Goal: Transaction & Acquisition: Purchase product/service

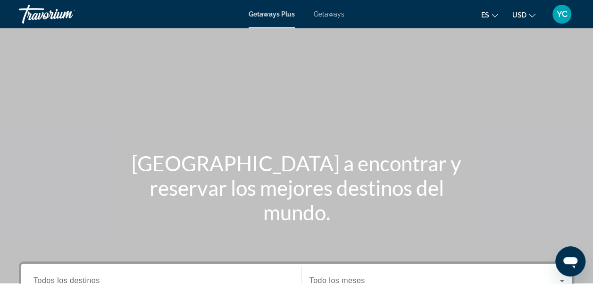
click at [331, 15] on span "Getaways" at bounding box center [329, 14] width 31 height 8
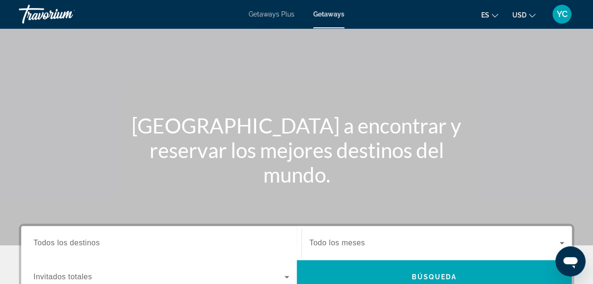
scroll to position [101, 0]
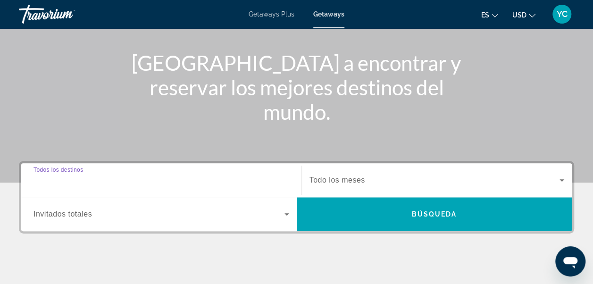
click at [172, 176] on input "Destination Todos los destinos" at bounding box center [162, 180] width 256 height 11
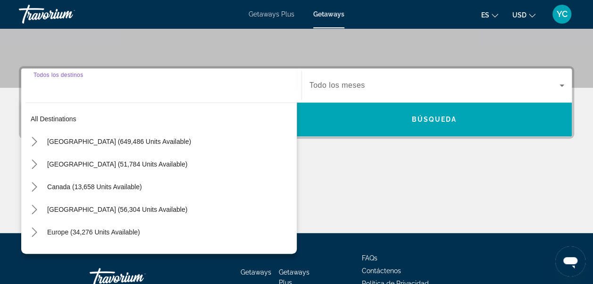
scroll to position [230, 0]
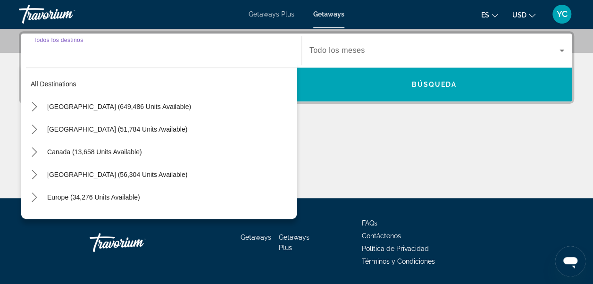
click at [70, 51] on input "Destination Todos los destinos" at bounding box center [162, 50] width 256 height 11
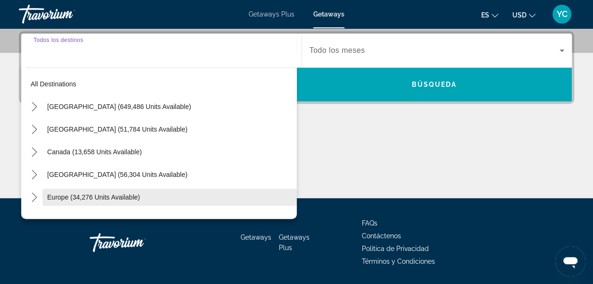
click at [129, 194] on span "Europe (34,276 units available)" at bounding box center [93, 198] width 93 height 8
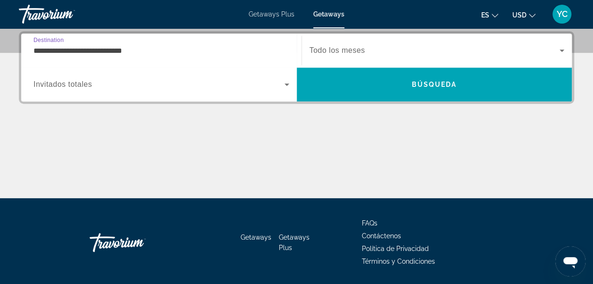
click at [210, 47] on input "**********" at bounding box center [162, 50] width 256 height 11
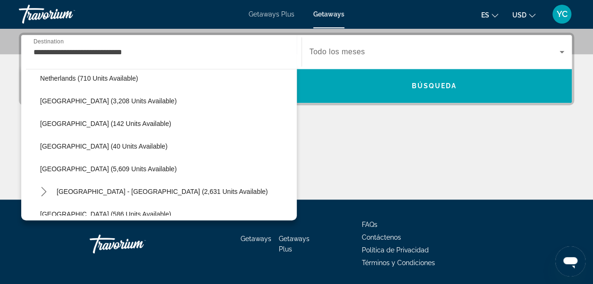
scroll to position [434, 0]
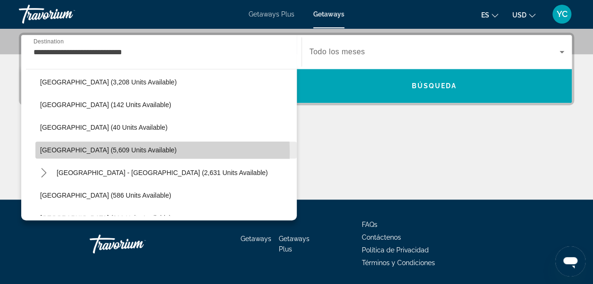
click at [65, 151] on span "[GEOGRAPHIC_DATA] (5,609 units available)" at bounding box center [108, 150] width 136 height 8
type input "**********"
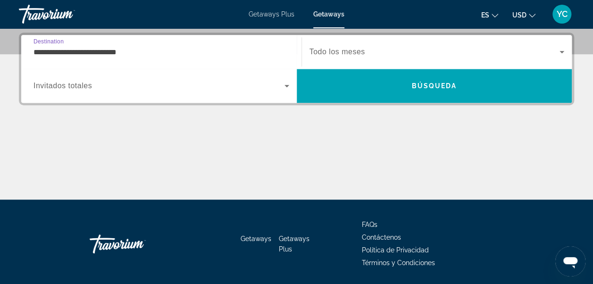
scroll to position [230, 0]
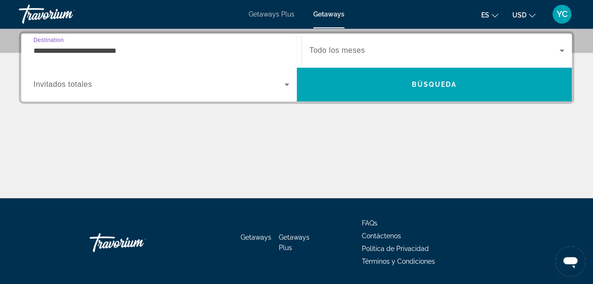
click at [286, 85] on icon "Search widget" at bounding box center [287, 85] width 5 height 2
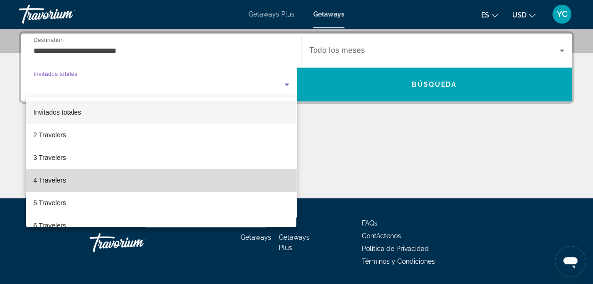
click at [218, 180] on mat-option "4 Travelers" at bounding box center [161, 180] width 271 height 23
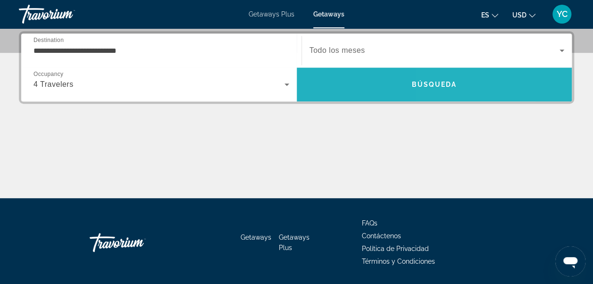
click at [498, 91] on span "Search" at bounding box center [435, 84] width 276 height 23
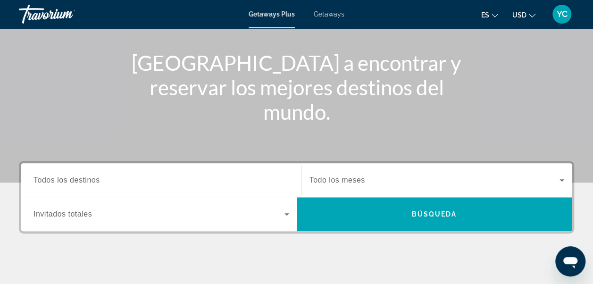
scroll to position [126, 0]
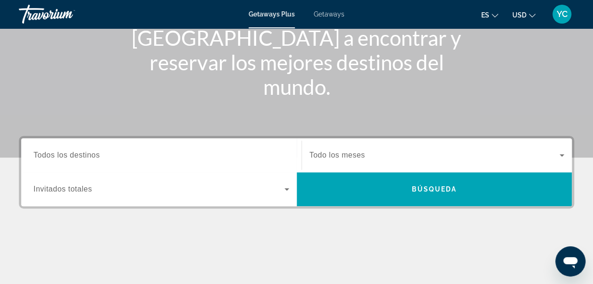
click at [251, 154] on input "Destination Todos los destinos" at bounding box center [162, 155] width 256 height 11
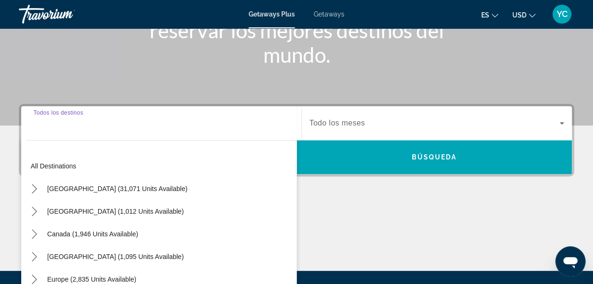
scroll to position [230, 0]
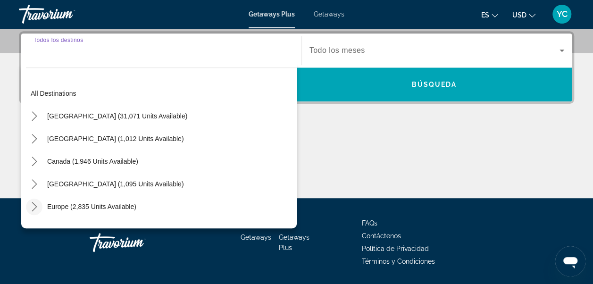
click at [34, 206] on icon "Toggle Europe (2,835 units available) submenu" at bounding box center [34, 206] width 9 height 9
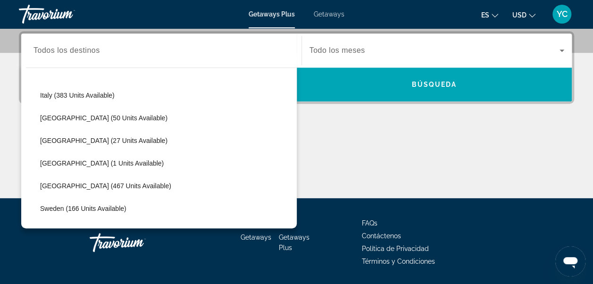
scroll to position [357, 0]
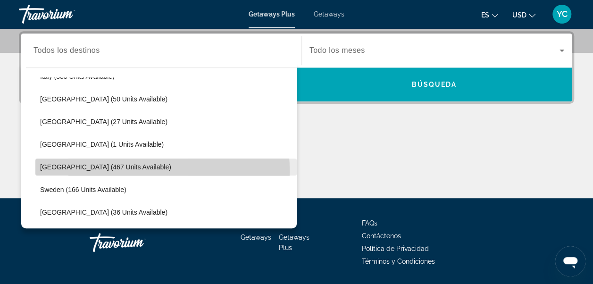
click at [119, 170] on span "Select destination: Spain (467 units available)" at bounding box center [166, 167] width 262 height 23
type input "**********"
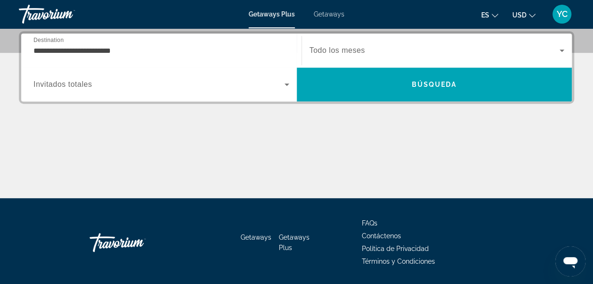
click at [318, 12] on span "Getaways" at bounding box center [329, 14] width 31 height 8
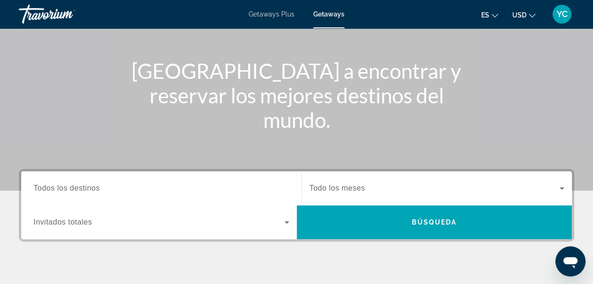
scroll to position [94, 0]
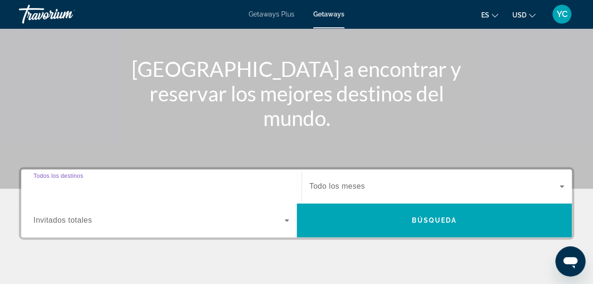
click at [172, 185] on input "Destination Todos los destinos" at bounding box center [162, 186] width 256 height 11
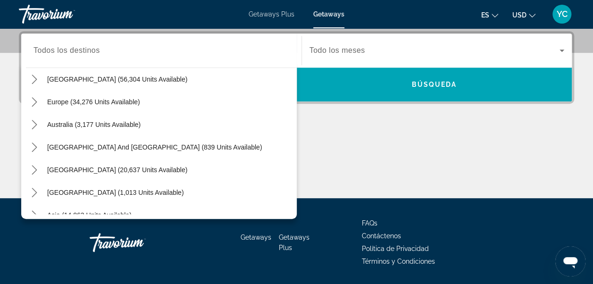
scroll to position [77, 0]
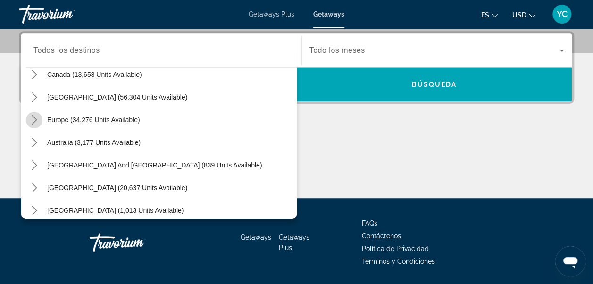
click at [33, 118] on icon "Toggle Europe (34,276 units available) submenu" at bounding box center [34, 119] width 9 height 9
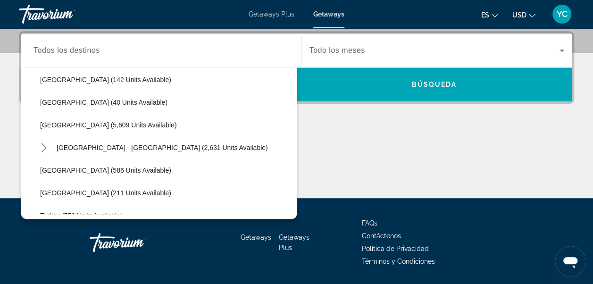
scroll to position [458, 0]
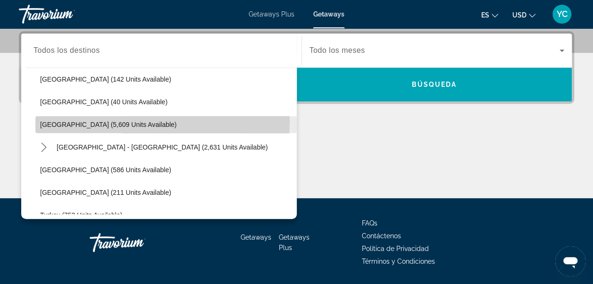
click at [85, 121] on span "[GEOGRAPHIC_DATA] (5,609 units available)" at bounding box center [108, 125] width 136 height 8
type input "**********"
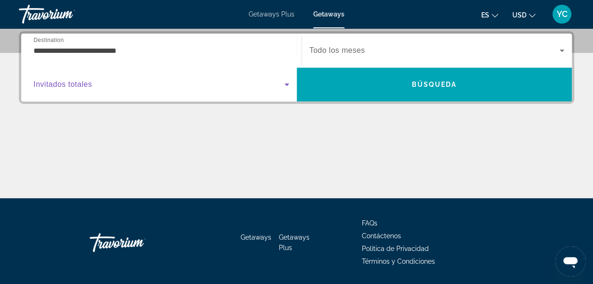
click at [285, 84] on icon "Search widget" at bounding box center [286, 84] width 11 height 11
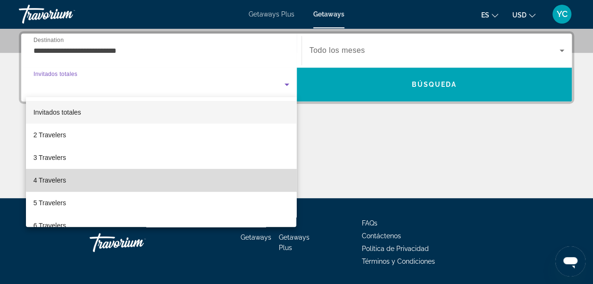
click at [213, 177] on mat-option "4 Travelers" at bounding box center [161, 180] width 271 height 23
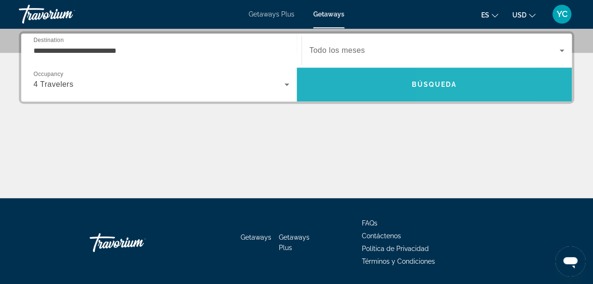
click at [543, 75] on span "Search" at bounding box center [435, 84] width 276 height 23
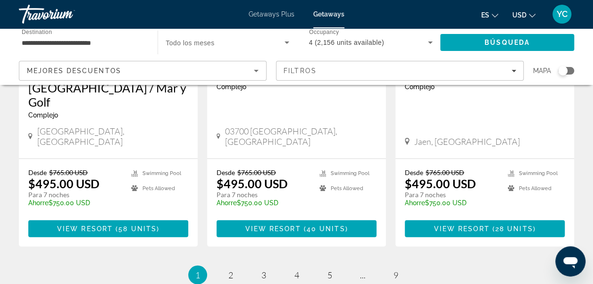
scroll to position [1252, 0]
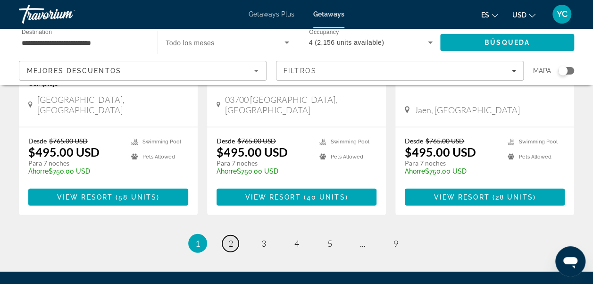
click at [229, 238] on span "2" at bounding box center [230, 243] width 5 height 10
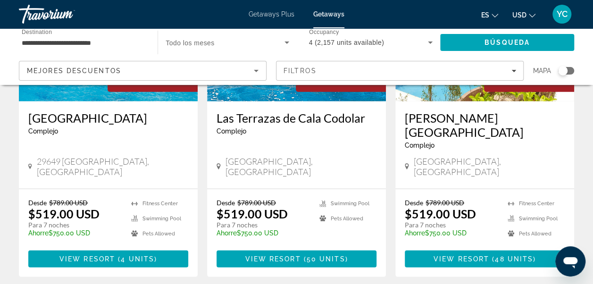
scroll to position [1233, 0]
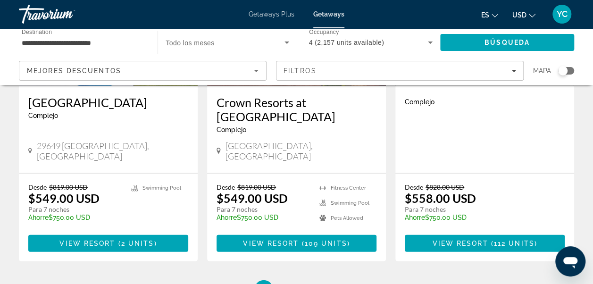
scroll to position [1214, 0]
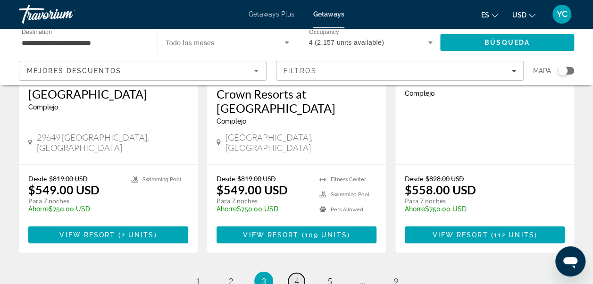
click at [298, 276] on span "4" at bounding box center [297, 281] width 5 height 10
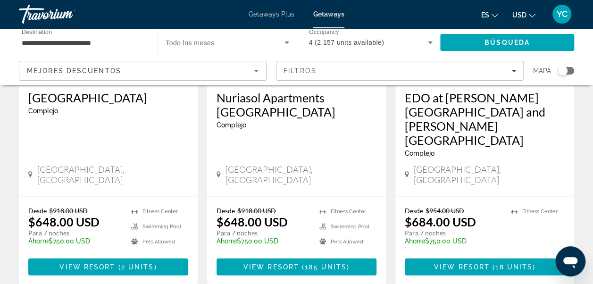
scroll to position [1233, 0]
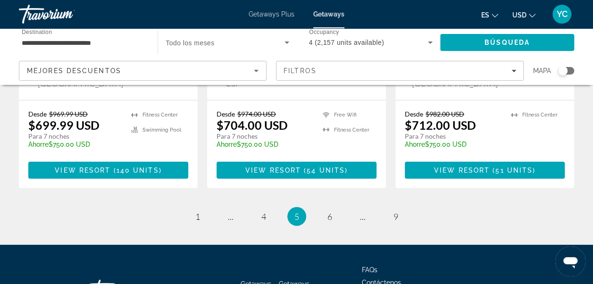
scroll to position [1319, 0]
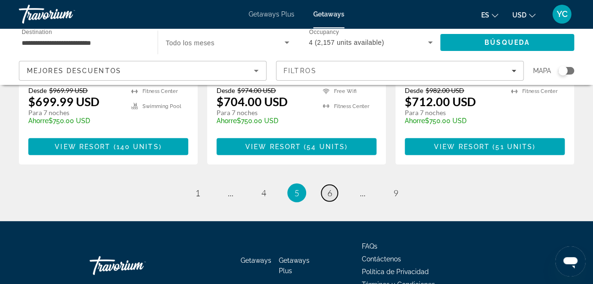
click at [328, 188] on span "6" at bounding box center [330, 193] width 5 height 10
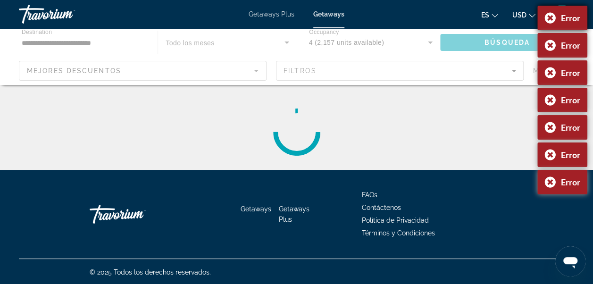
click at [547, 19] on div "Error" at bounding box center [563, 18] width 50 height 25
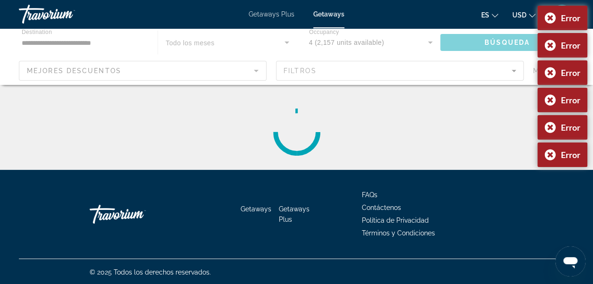
click at [547, 19] on div "Error" at bounding box center [563, 18] width 50 height 25
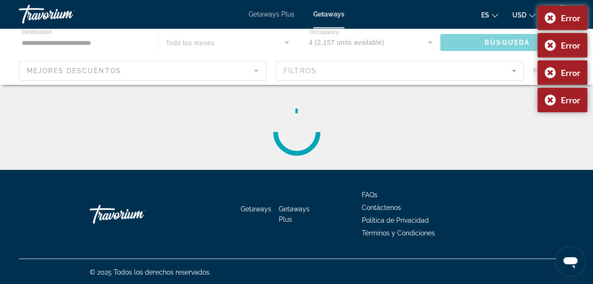
click at [547, 19] on div "Error" at bounding box center [563, 18] width 50 height 25
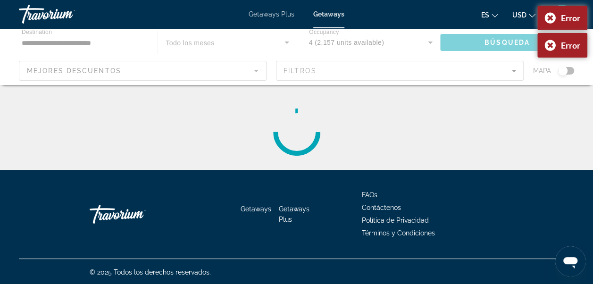
click at [547, 19] on div "Error" at bounding box center [563, 18] width 50 height 25
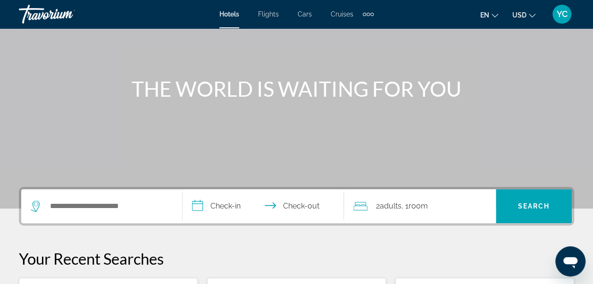
scroll to position [76, 0]
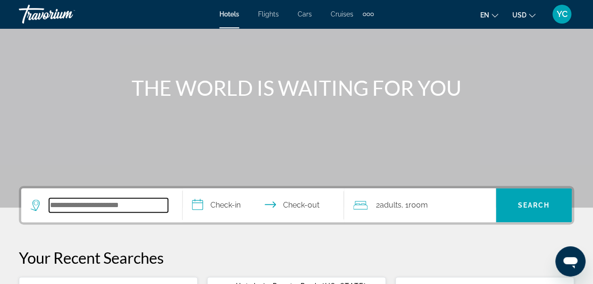
click at [102, 205] on input "Search hotel destination" at bounding box center [108, 205] width 119 height 14
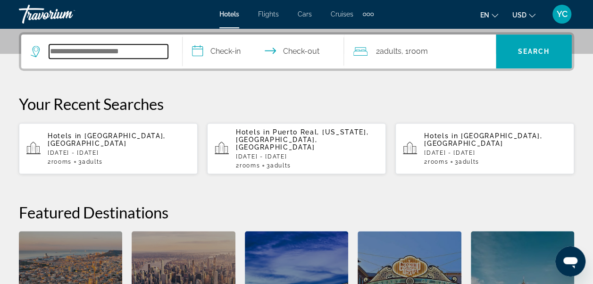
scroll to position [230, 0]
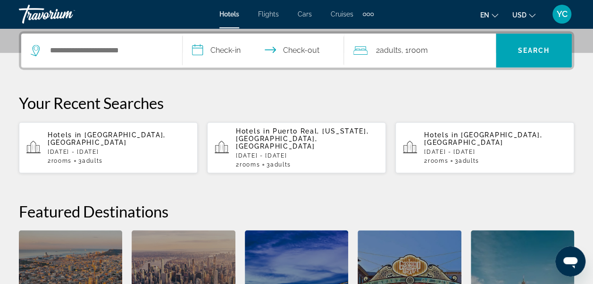
click at [117, 149] on p "Wed, 29 Apr - Sun, 03 May" at bounding box center [119, 152] width 143 height 7
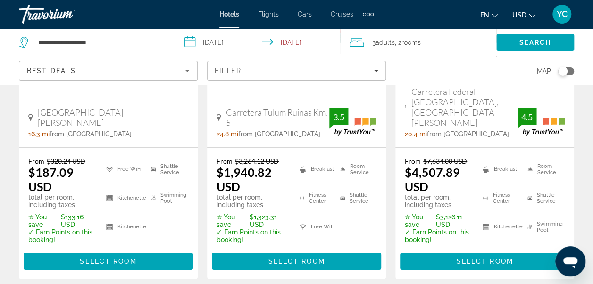
scroll to position [1466, 0]
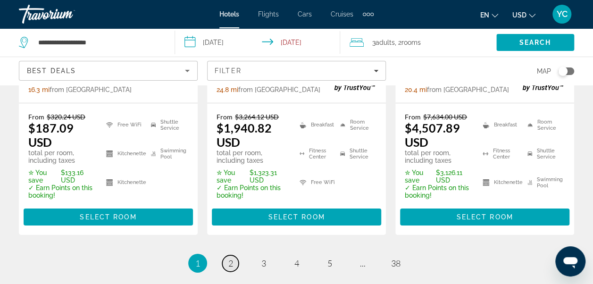
click at [233, 255] on link "page 2" at bounding box center [230, 263] width 17 height 17
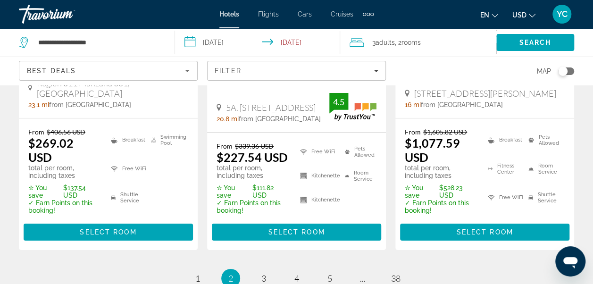
scroll to position [1542, 0]
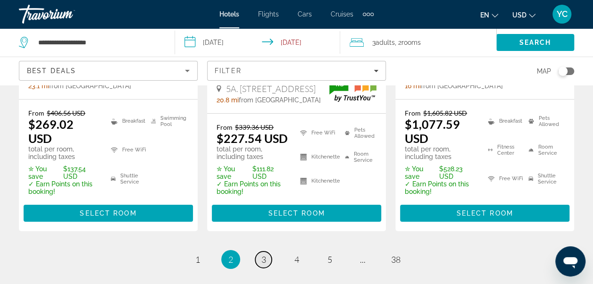
click at [267, 252] on link "page 3" at bounding box center [263, 260] width 17 height 17
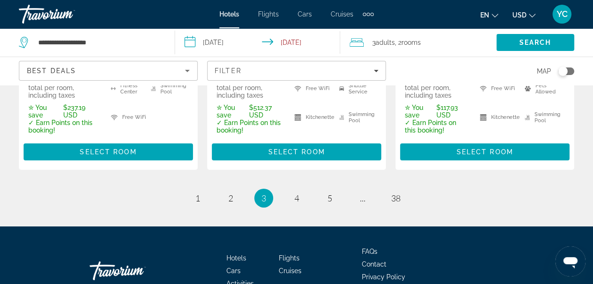
scroll to position [1551, 0]
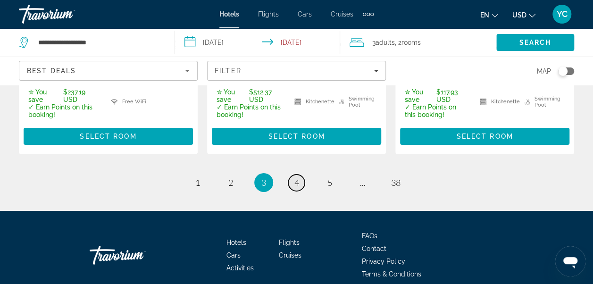
click at [299, 175] on link "page 4" at bounding box center [296, 183] width 17 height 17
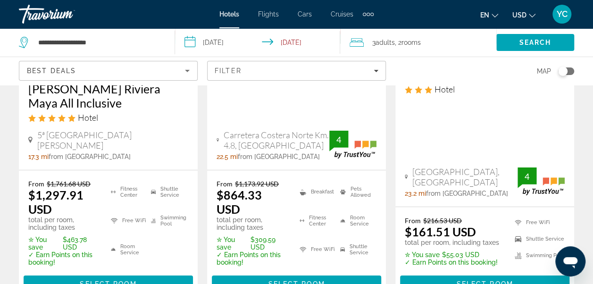
scroll to position [1499, 0]
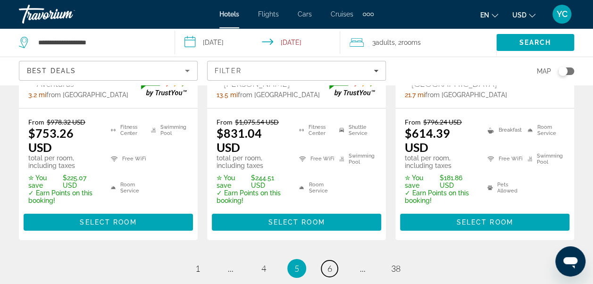
scroll to position [1491, 0]
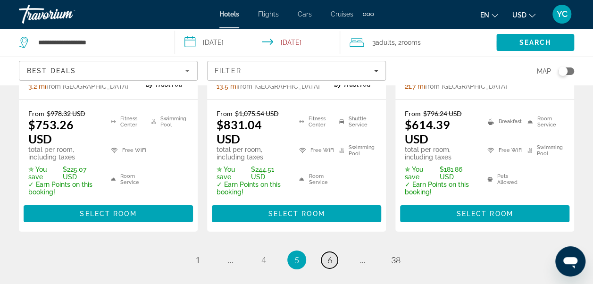
click at [329, 255] on span "6" at bounding box center [330, 260] width 5 height 10
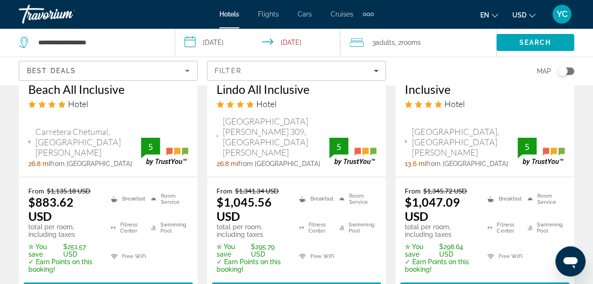
scroll to position [1070, 0]
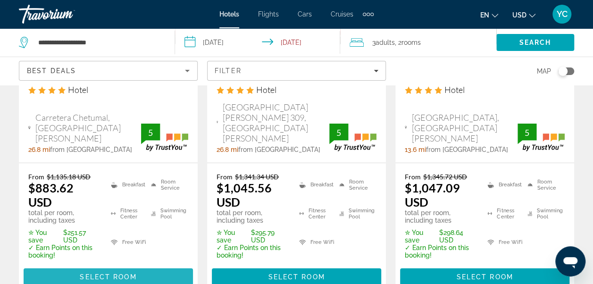
click at [151, 266] on span "Main content" at bounding box center [108, 277] width 169 height 23
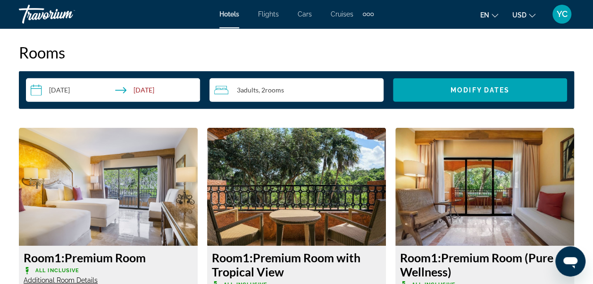
scroll to position [1334, 0]
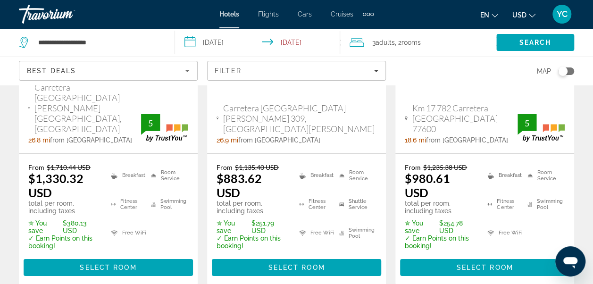
scroll to position [1529, 0]
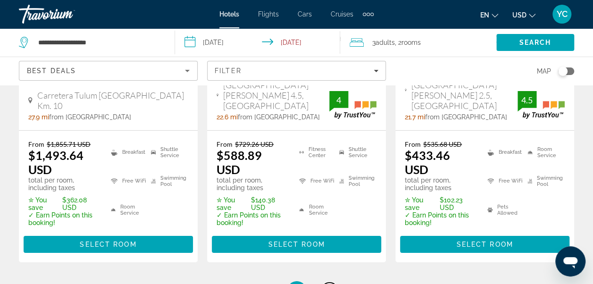
scroll to position [1542, 0]
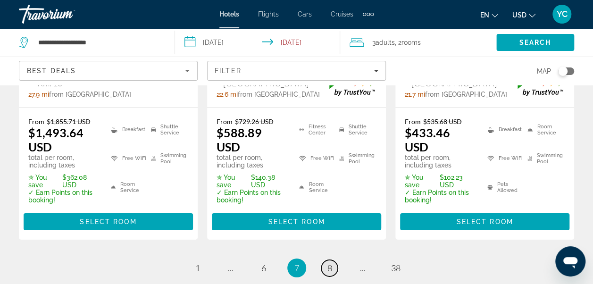
click at [336, 260] on link "page 8" at bounding box center [329, 268] width 17 height 17
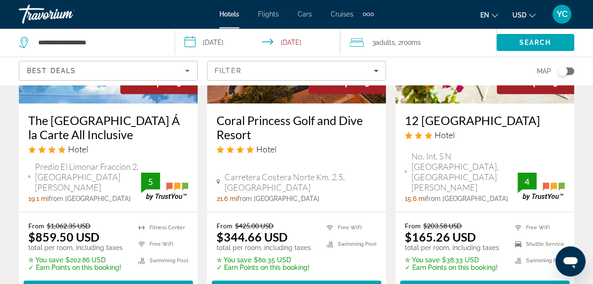
scroll to position [969, 0]
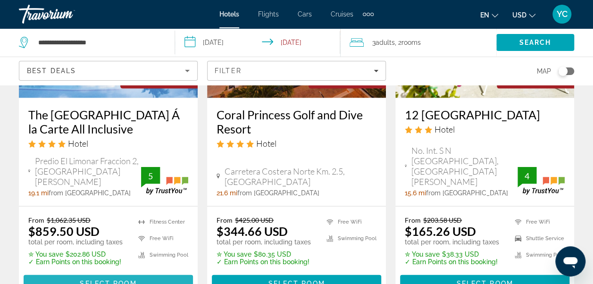
click at [159, 272] on span "Main content" at bounding box center [108, 283] width 169 height 23
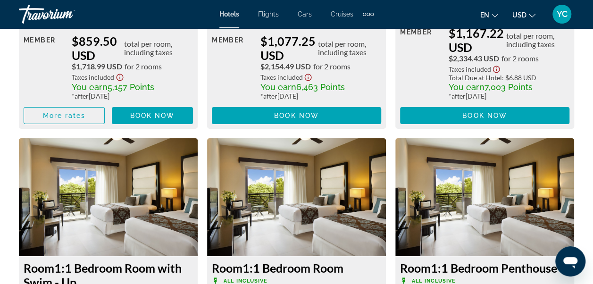
scroll to position [1806, 0]
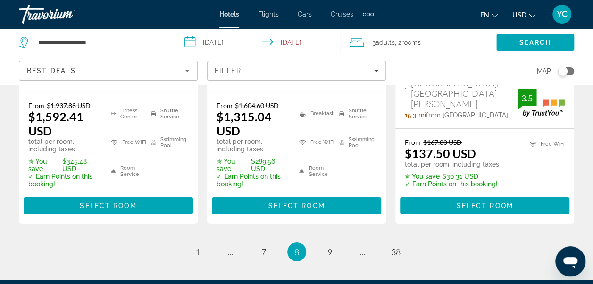
scroll to position [1510, 0]
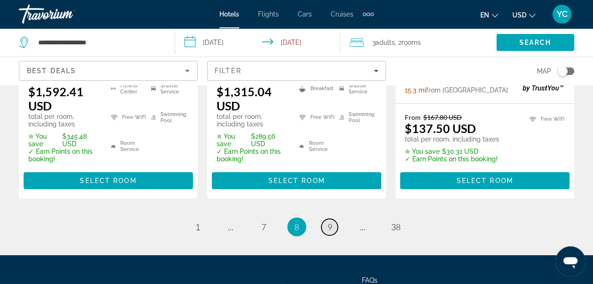
click at [329, 222] on span "9" at bounding box center [330, 227] width 5 height 10
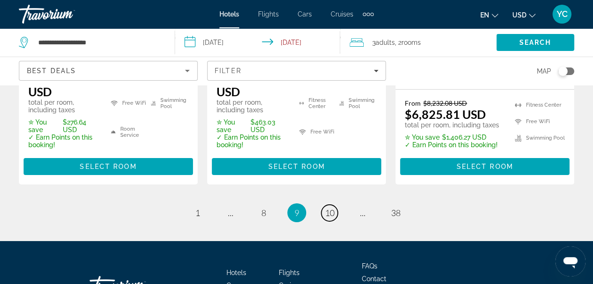
scroll to position [1625, 0]
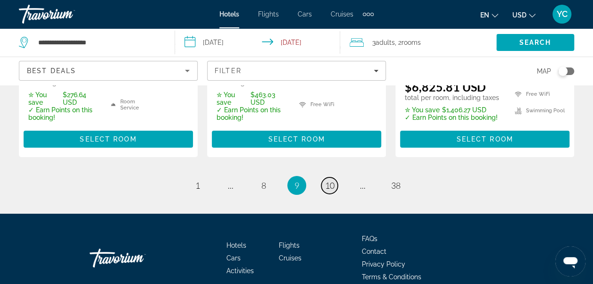
click at [329, 180] on span "10" at bounding box center [329, 185] width 9 height 10
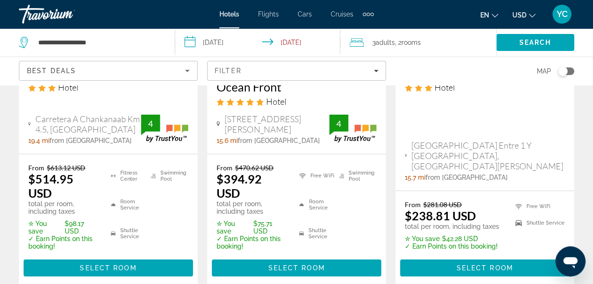
scroll to position [1497, 0]
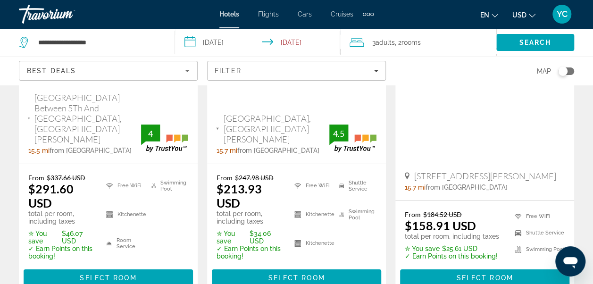
scroll to position [1497, 0]
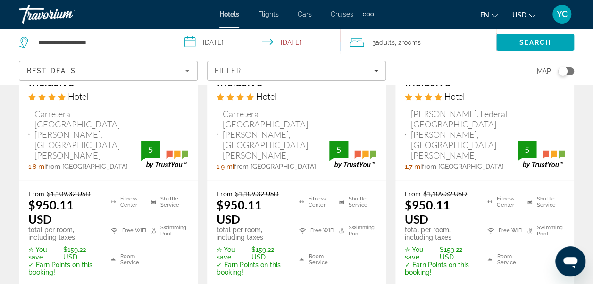
scroll to position [245, 0]
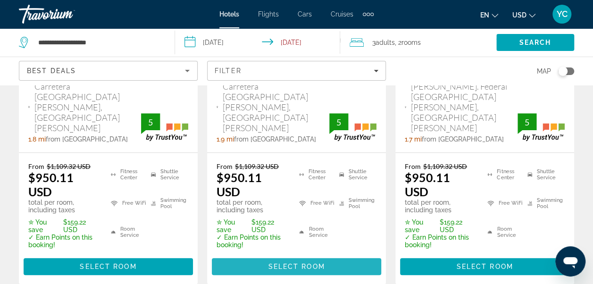
click at [301, 263] on span "Select Room" at bounding box center [296, 267] width 57 height 8
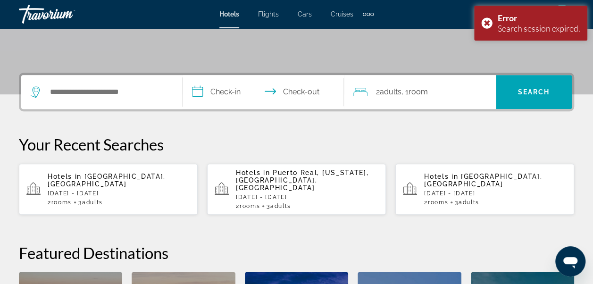
scroll to position [194, 0]
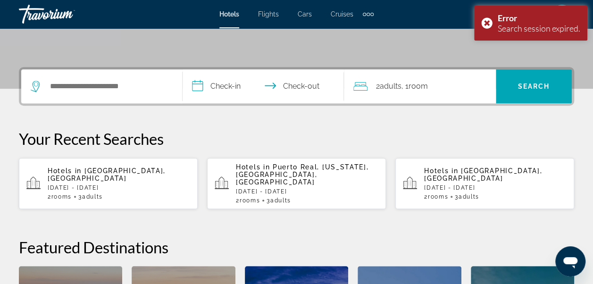
click at [121, 185] on p "Wed, 29 Apr - Sun, 03 May" at bounding box center [119, 188] width 143 height 7
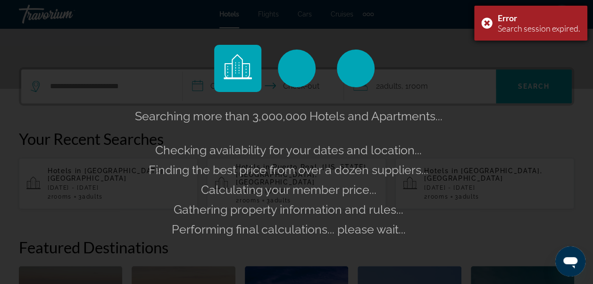
click at [485, 21] on div "Error Search session expired." at bounding box center [530, 23] width 113 height 35
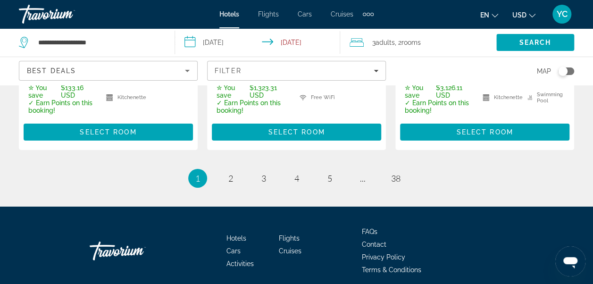
scroll to position [1550, 0]
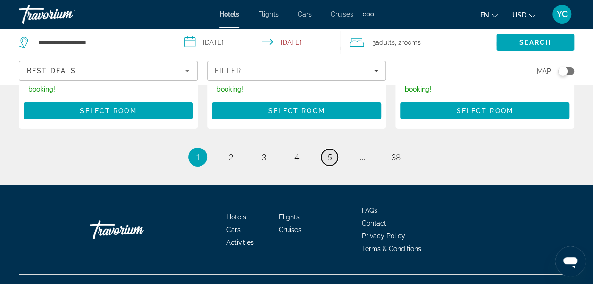
click at [330, 152] on span "5" at bounding box center [330, 157] width 5 height 10
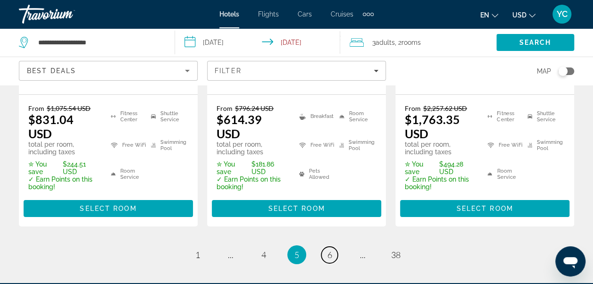
scroll to position [1539, 0]
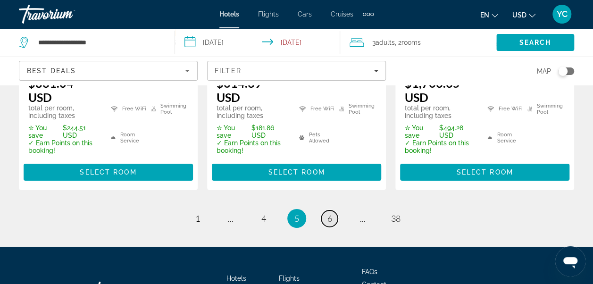
click at [328, 213] on span "6" at bounding box center [330, 218] width 5 height 10
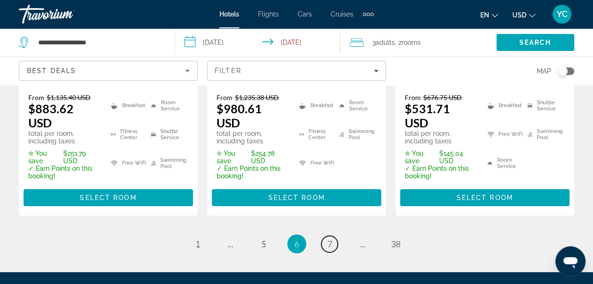
scroll to position [1601, 0]
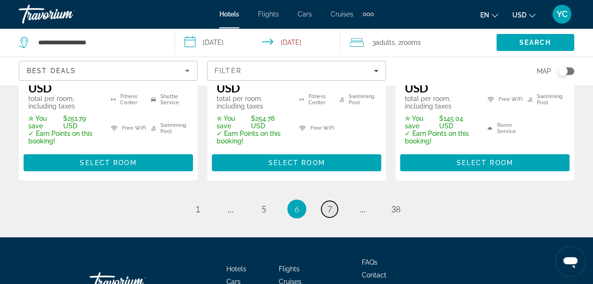
click at [329, 204] on span "7" at bounding box center [330, 209] width 5 height 10
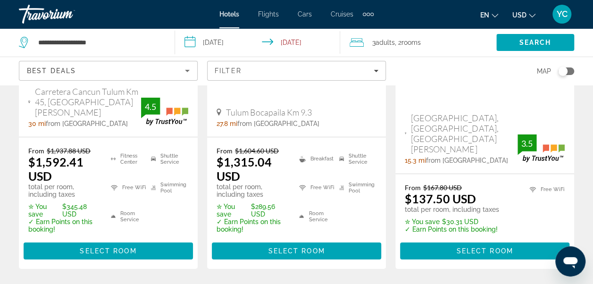
scroll to position [1515, 0]
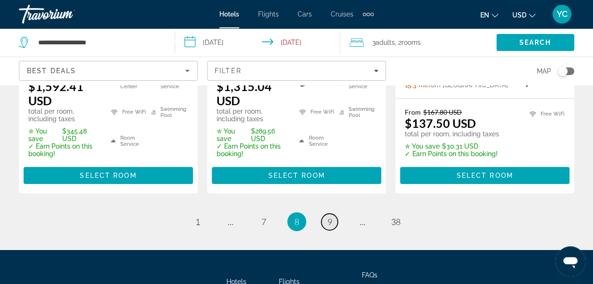
click at [329, 217] on span "9" at bounding box center [330, 222] width 5 height 10
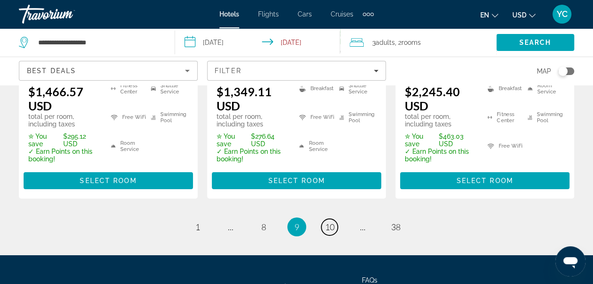
scroll to position [1625, 0]
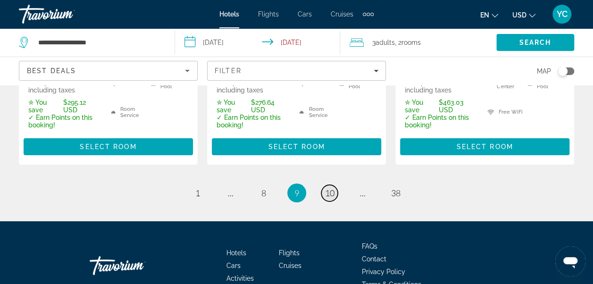
click at [330, 188] on span "10" at bounding box center [329, 193] width 9 height 10
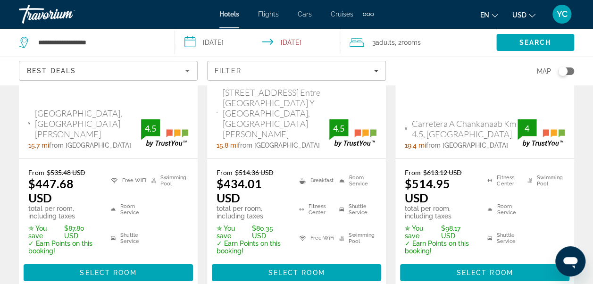
scroll to position [1485, 0]
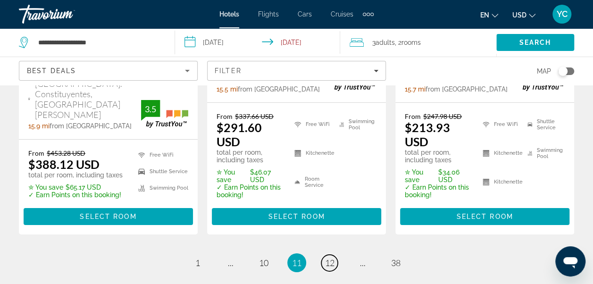
scroll to position [1566, 0]
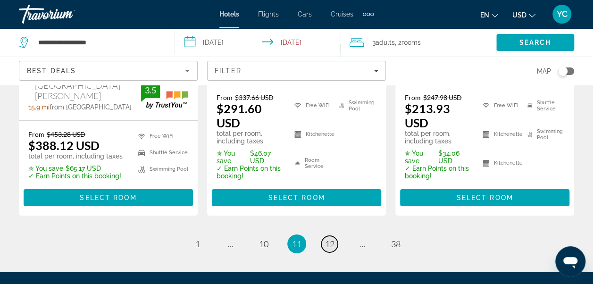
click at [330, 239] on span "12" at bounding box center [329, 244] width 9 height 10
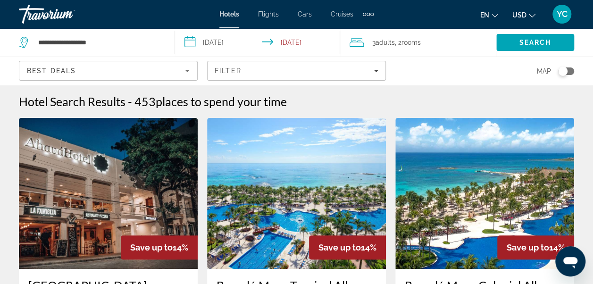
click at [559, 228] on img "Main content" at bounding box center [485, 193] width 179 height 151
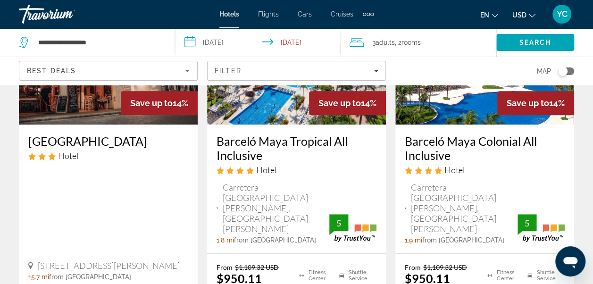
scroll to position [151, 0]
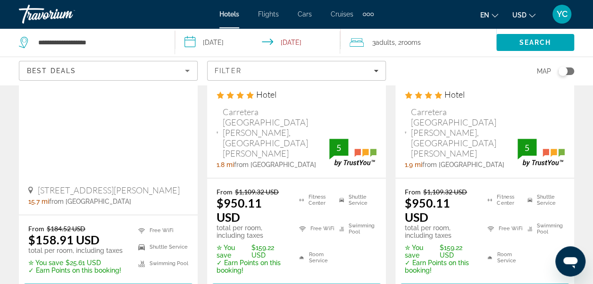
drag, startPoint x: 598, startPoint y: 280, endPoint x: 15, endPoint y: 14, distance: 640.5
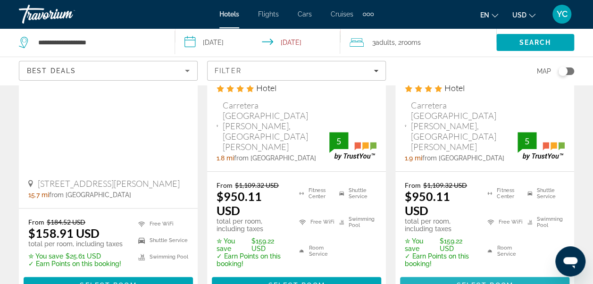
click at [504, 282] on span "Select Room" at bounding box center [484, 286] width 57 height 8
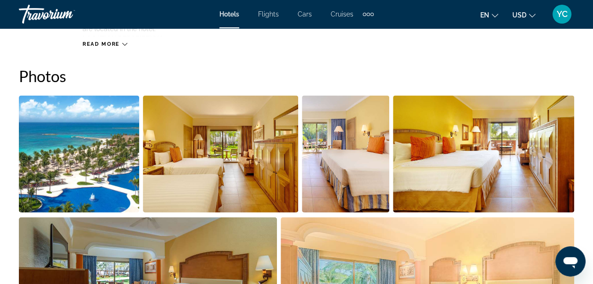
scroll to position [572, 0]
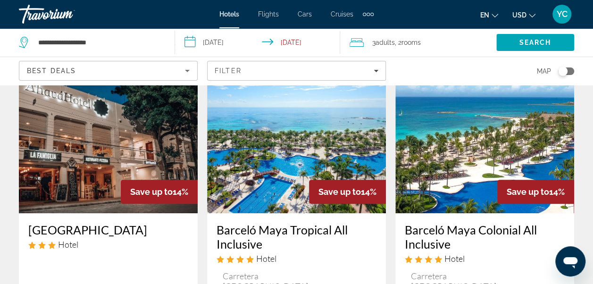
scroll to position [57, 0]
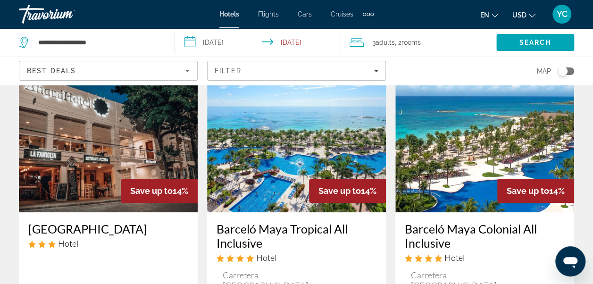
click at [282, 189] on img "Main content" at bounding box center [296, 136] width 179 height 151
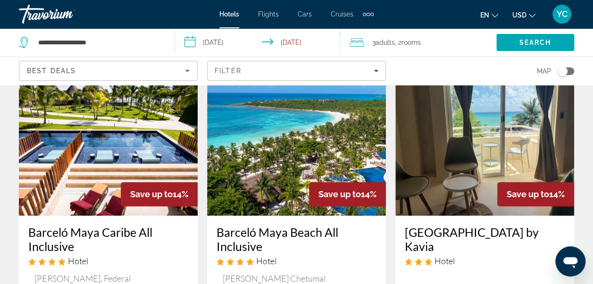
scroll to position [490, 0]
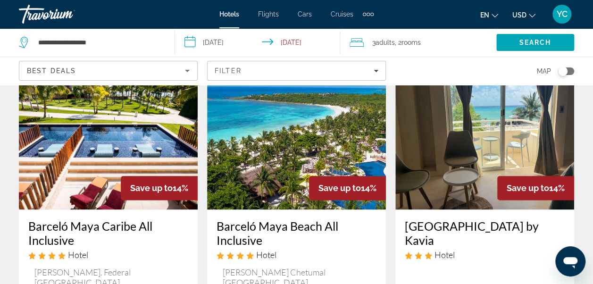
click at [144, 176] on div "Save up to 14%" at bounding box center [159, 188] width 77 height 24
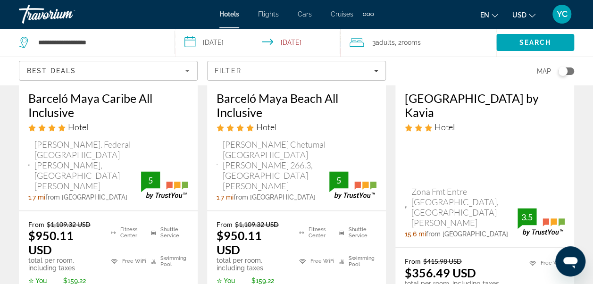
scroll to position [626, 0]
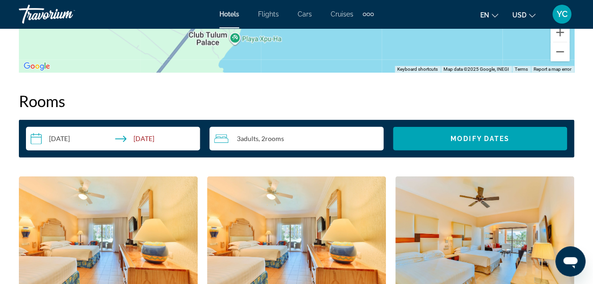
scroll to position [1306, 0]
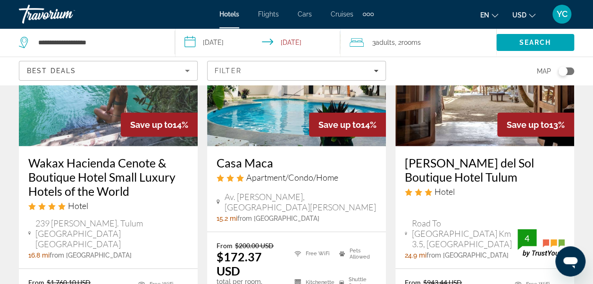
scroll to position [1434, 0]
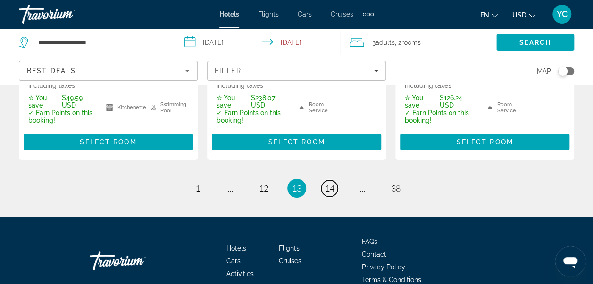
scroll to position [1597, 0]
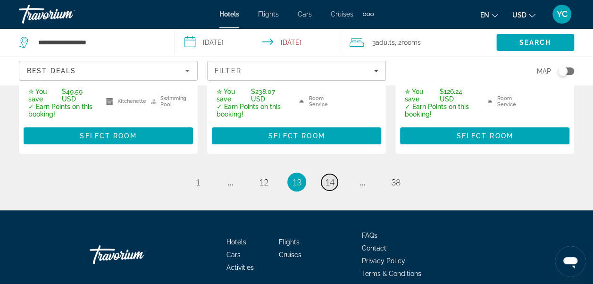
click at [332, 174] on link "page 14" at bounding box center [329, 182] width 17 height 17
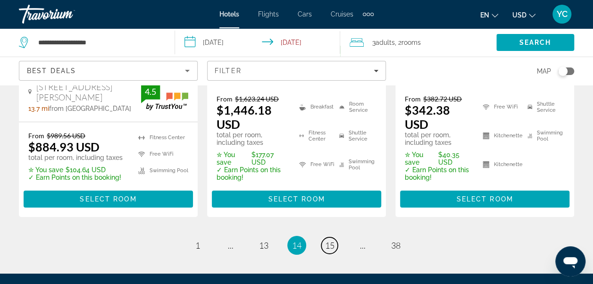
scroll to position [1589, 0]
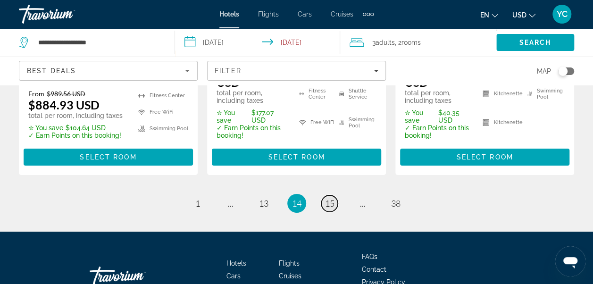
click at [331, 198] on span "15" at bounding box center [329, 203] width 9 height 10
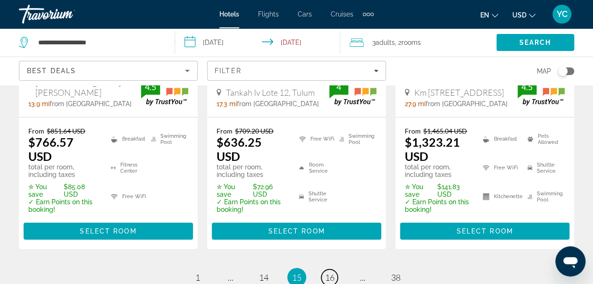
scroll to position [1510, 0]
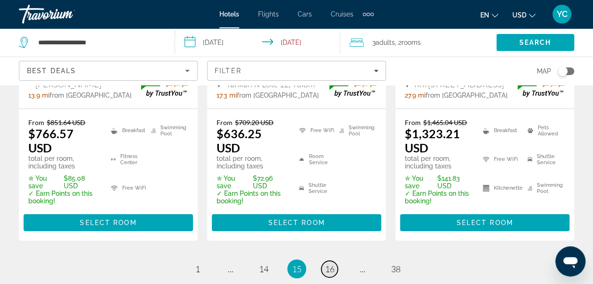
click at [329, 264] on span "16" at bounding box center [329, 269] width 9 height 10
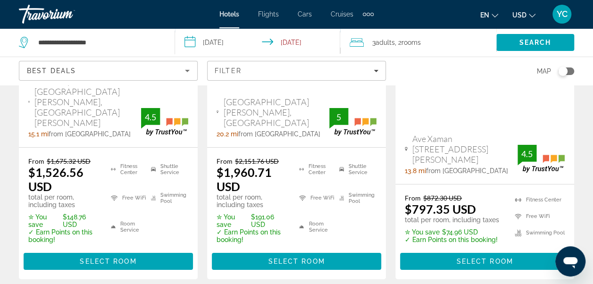
scroll to position [1453, 0]
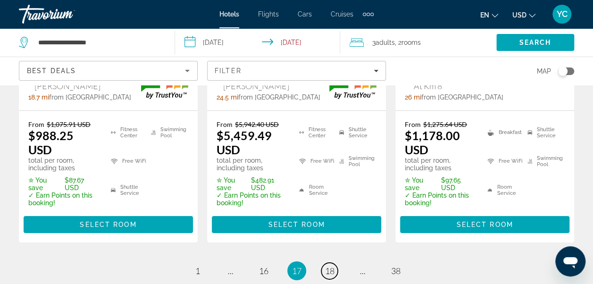
scroll to position [1549, 0]
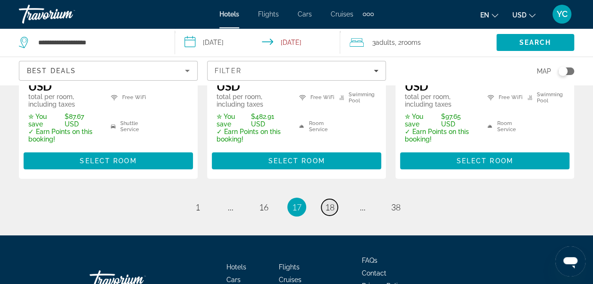
click at [332, 202] on span "18" at bounding box center [329, 207] width 9 height 10
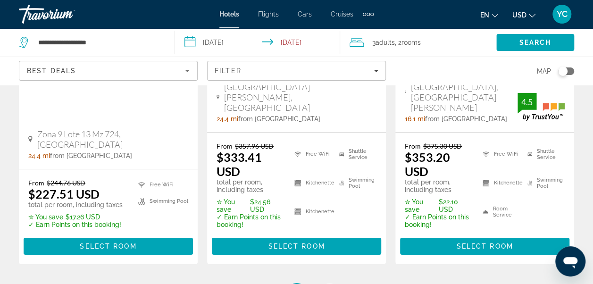
scroll to position [1522, 0]
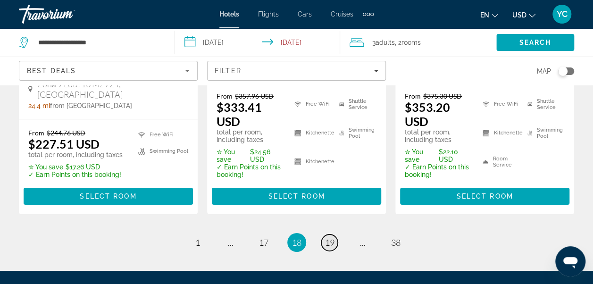
click at [326, 237] on span "19" at bounding box center [329, 242] width 9 height 10
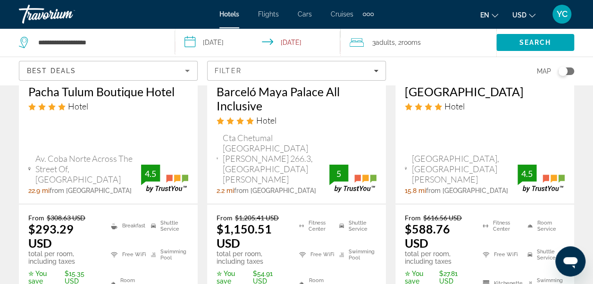
scroll to position [1415, 0]
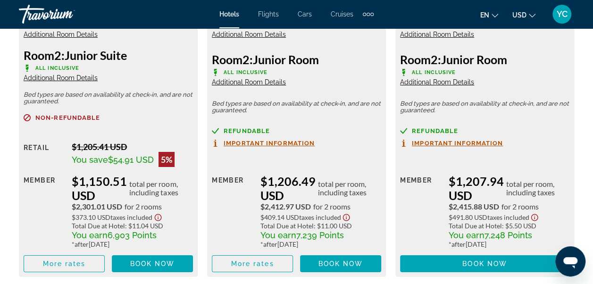
scroll to position [1604, 0]
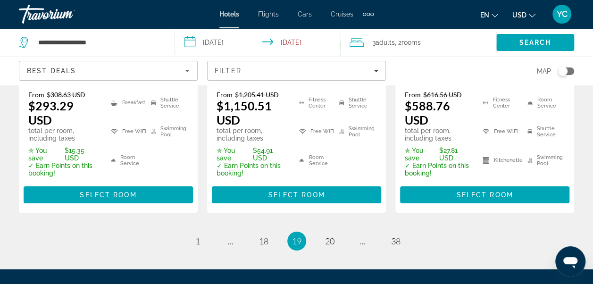
scroll to position [1535, 0]
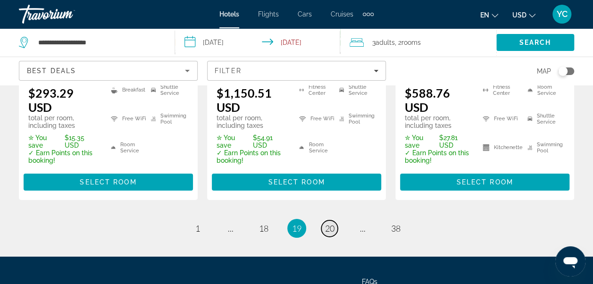
click at [331, 223] on span "20" at bounding box center [329, 228] width 9 height 10
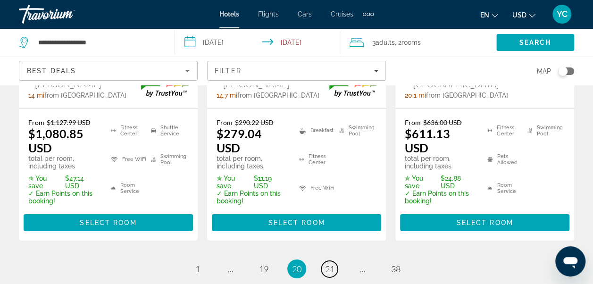
scroll to position [1556, 0]
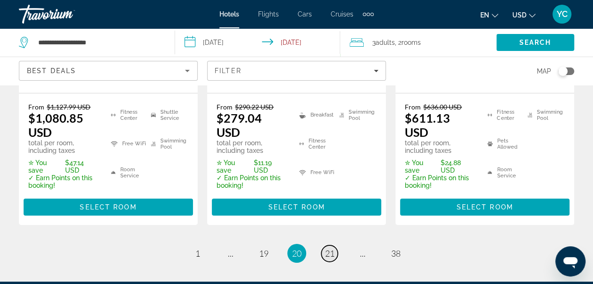
click at [330, 248] on span "21" at bounding box center [329, 253] width 9 height 10
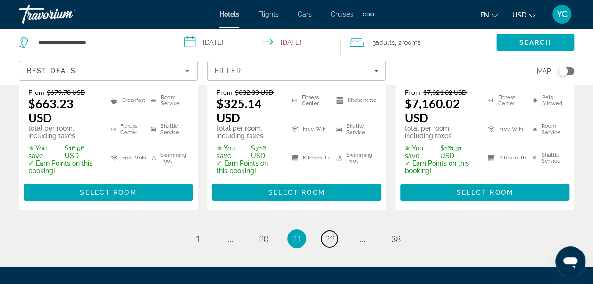
scroll to position [1554, 0]
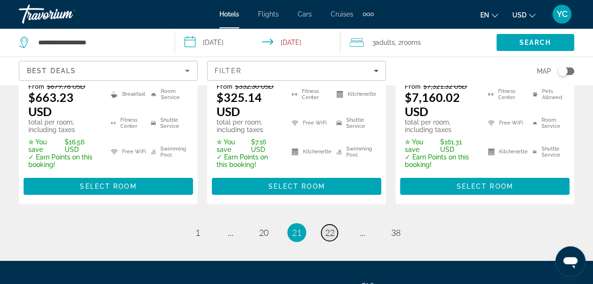
click at [328, 228] on span "22" at bounding box center [329, 233] width 9 height 10
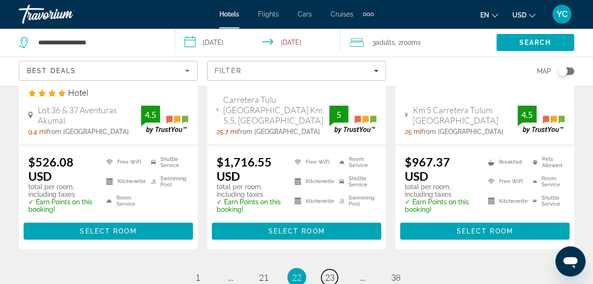
scroll to position [1453, 0]
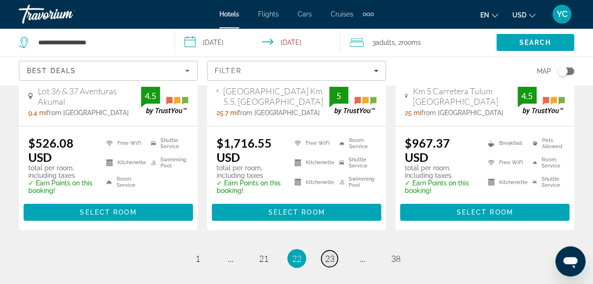
click at [331, 253] on span "23" at bounding box center [329, 258] width 9 height 10
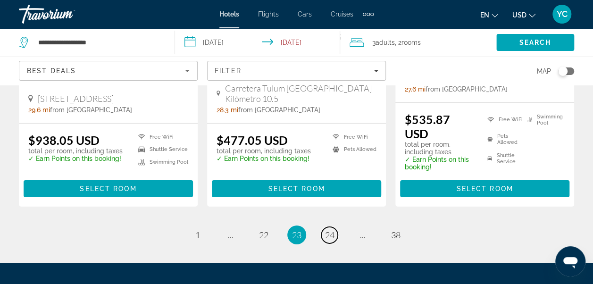
scroll to position [1428, 0]
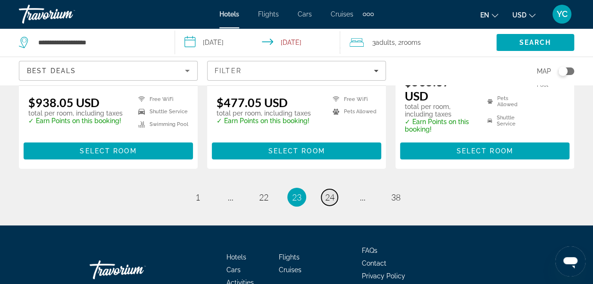
click at [329, 192] on span "24" at bounding box center [329, 197] width 9 height 10
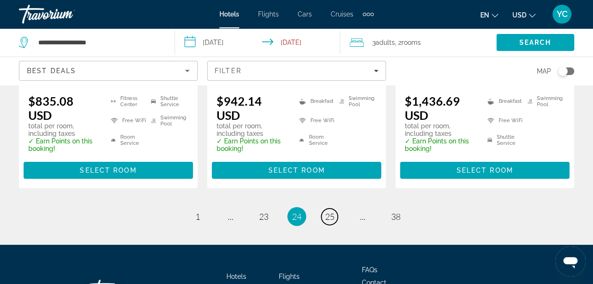
scroll to position [1428, 0]
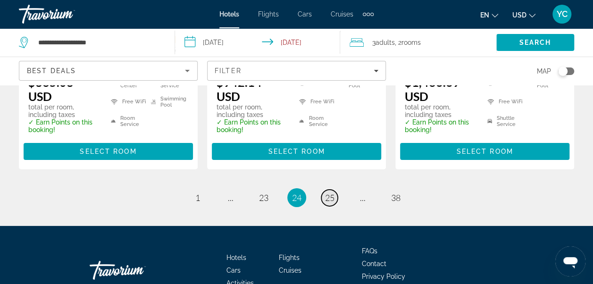
click at [331, 193] on span "25" at bounding box center [329, 198] width 9 height 10
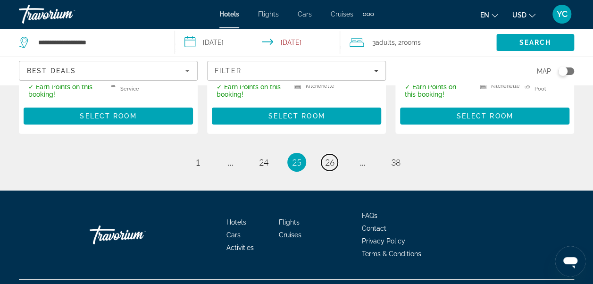
scroll to position [1461, 0]
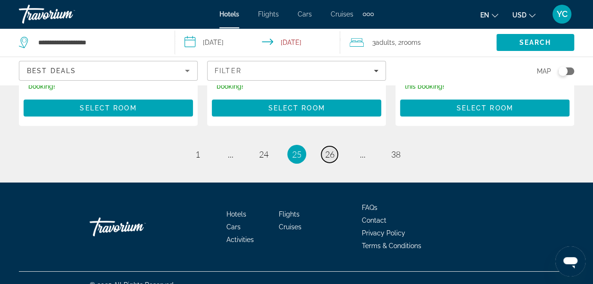
click at [331, 149] on span "26" at bounding box center [329, 154] width 9 height 10
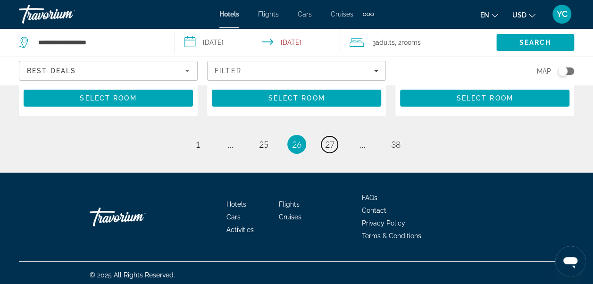
scroll to position [1505, 0]
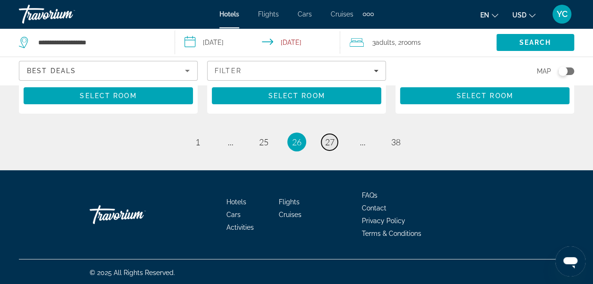
click at [329, 140] on span "27" at bounding box center [329, 142] width 9 height 10
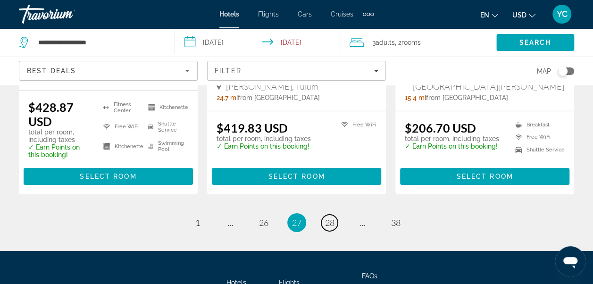
scroll to position [1450, 0]
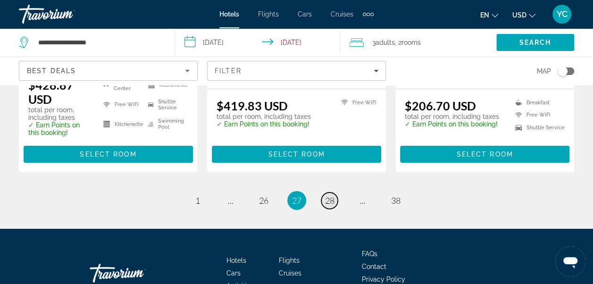
click at [330, 195] on span "28" at bounding box center [329, 200] width 9 height 10
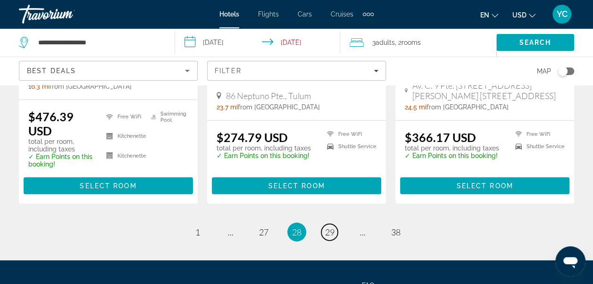
scroll to position [1365, 0]
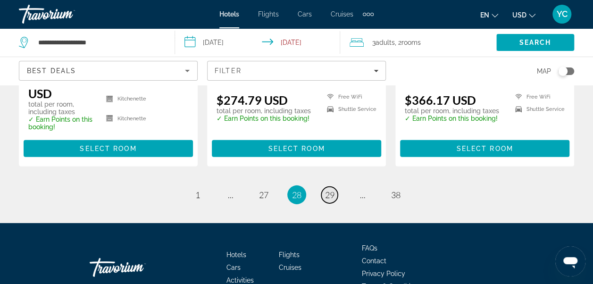
click at [327, 200] on span "29" at bounding box center [329, 195] width 9 height 10
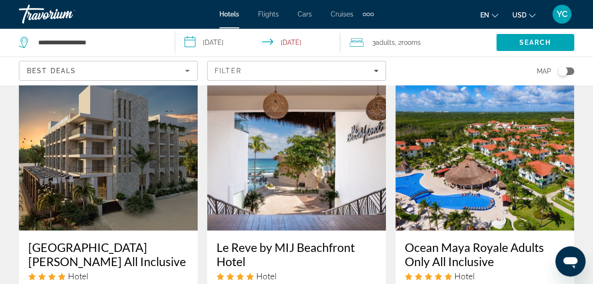
scroll to position [1239, 0]
